Goal: Transaction & Acquisition: Purchase product/service

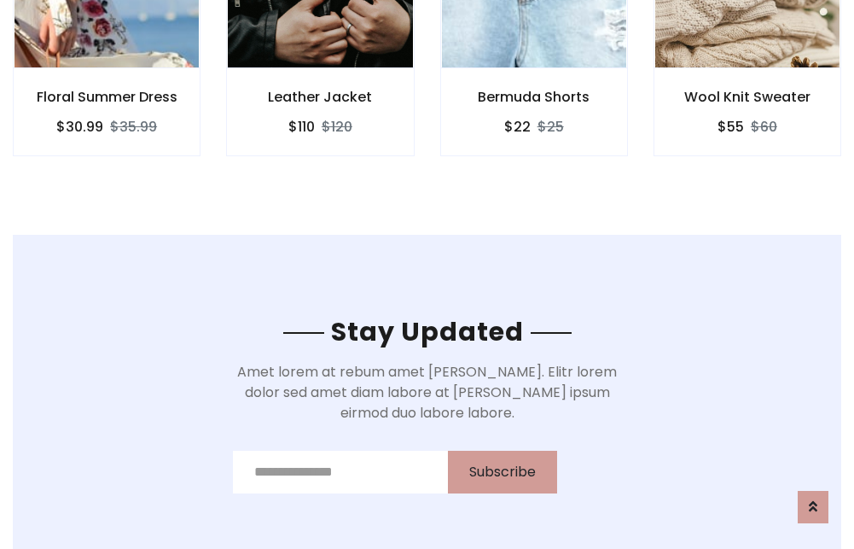
scroll to position [2571, 0]
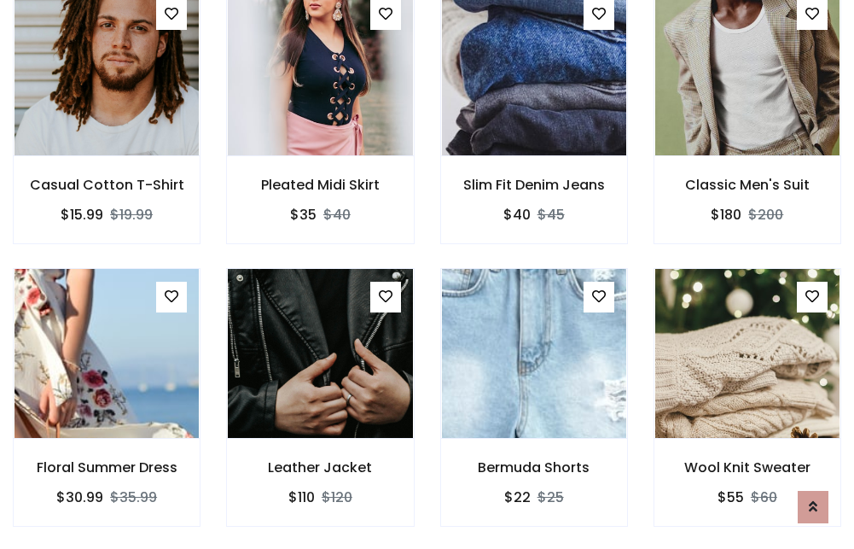
click at [428, 274] on div "Bermuda Shorts $22 $25" at bounding box center [534, 409] width 213 height 282
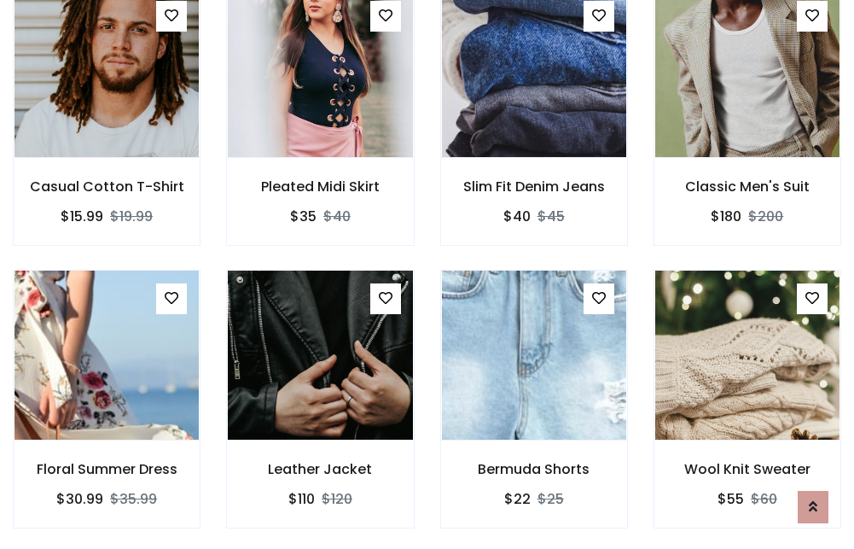
click at [428, 274] on div "Bermuda Shorts $22 $25" at bounding box center [534, 411] width 213 height 282
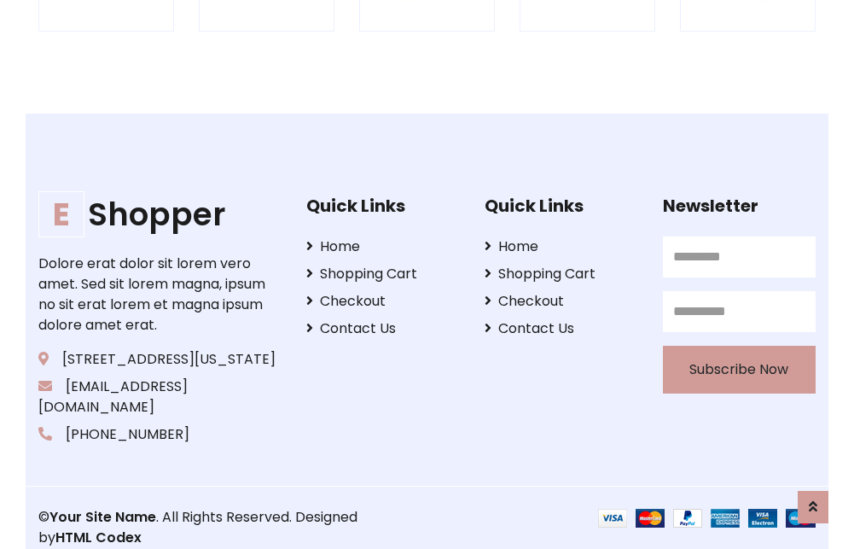
scroll to position [3249, 0]
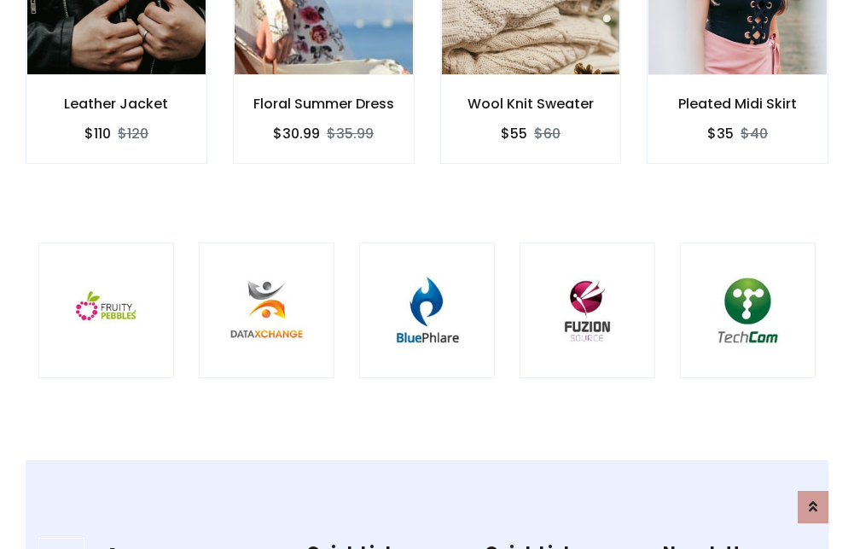
click at [427, 274] on img at bounding box center [427, 310] width 93 height 93
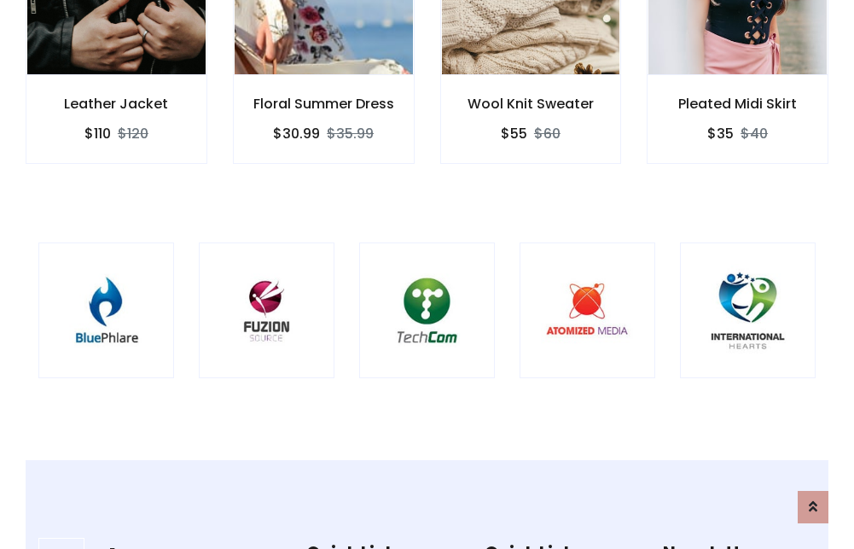
click at [427, 274] on img at bounding box center [427, 310] width 93 height 93
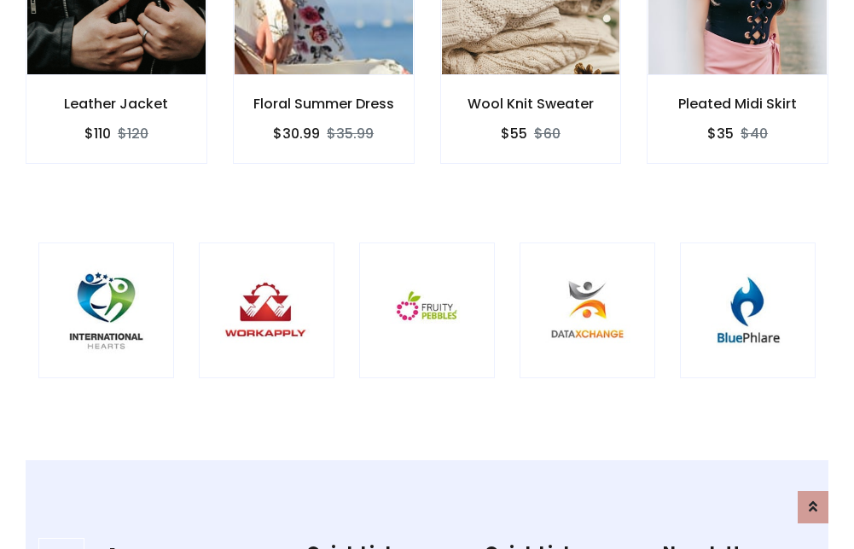
click at [427, 274] on img at bounding box center [427, 310] width 93 height 93
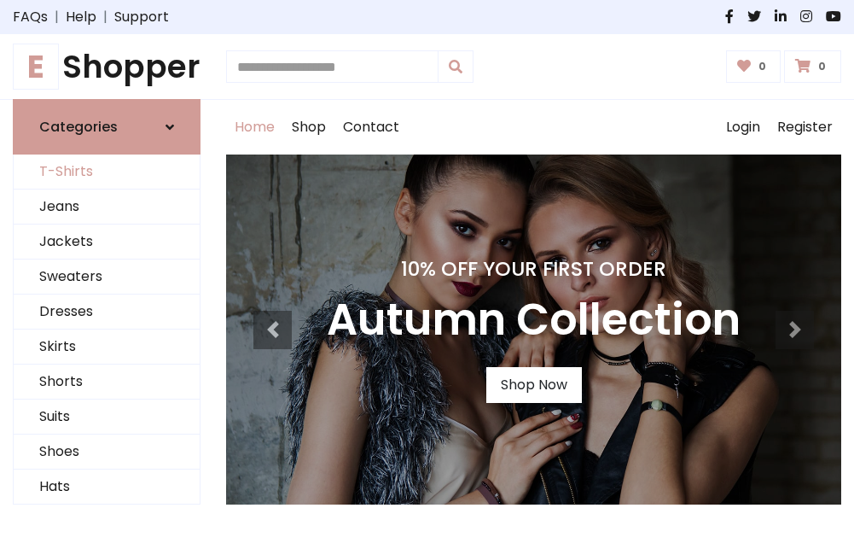
click at [107, 172] on link "T-Shirts" at bounding box center [107, 171] width 186 height 35
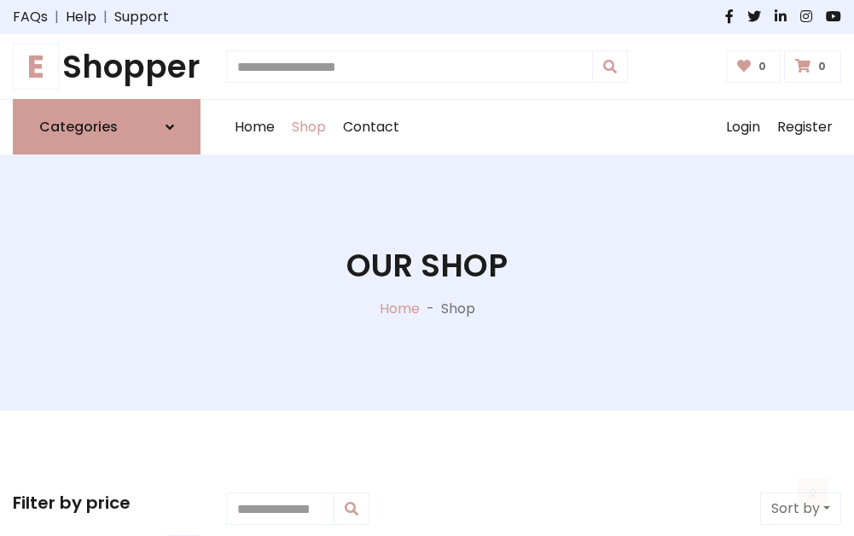
scroll to position [684, 0]
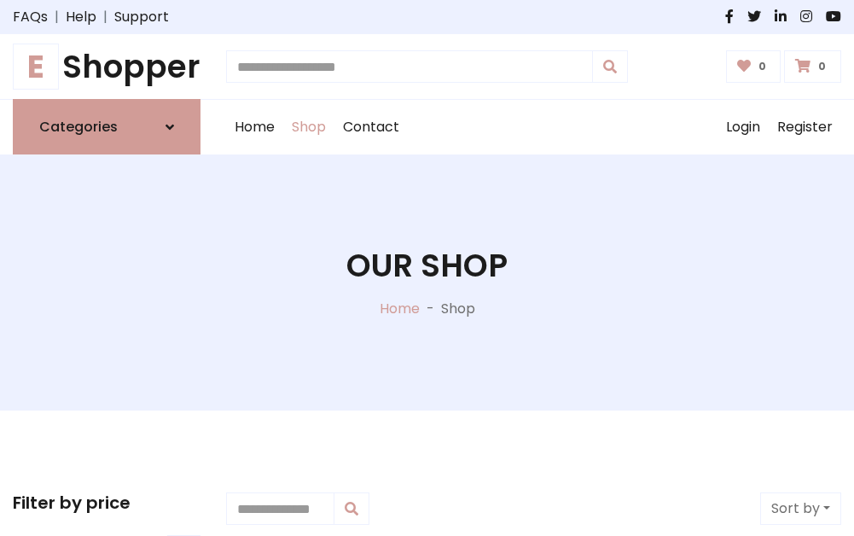
click at [107, 67] on h1 "E Shopper" at bounding box center [107, 67] width 188 height 38
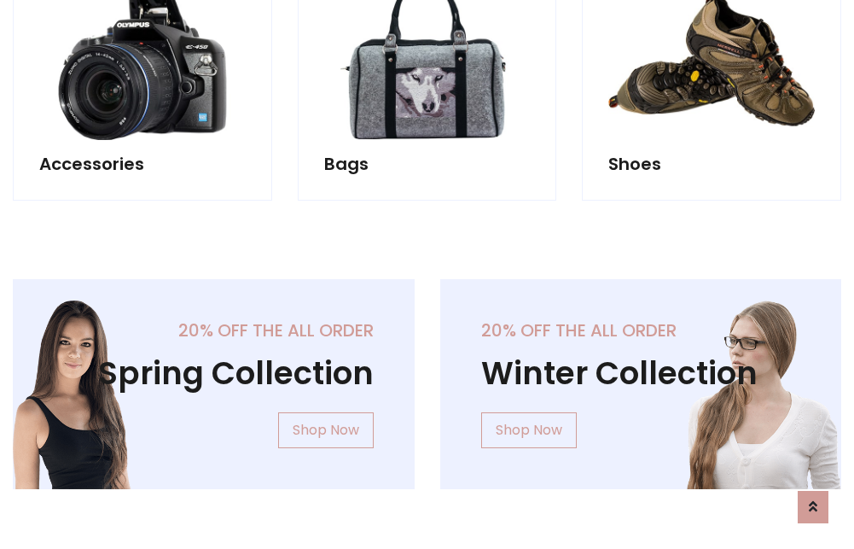
scroll to position [1658, 0]
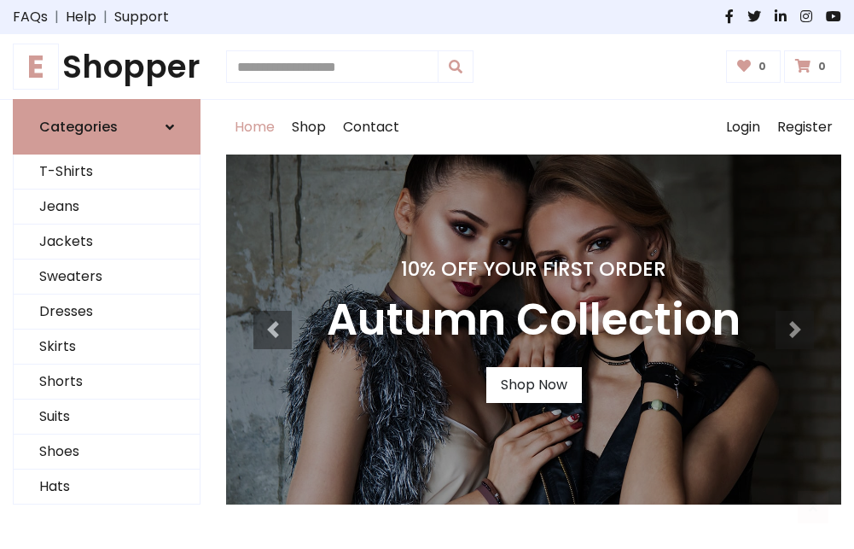
scroll to position [560, 0]
